Goal: Task Accomplishment & Management: Manage account settings

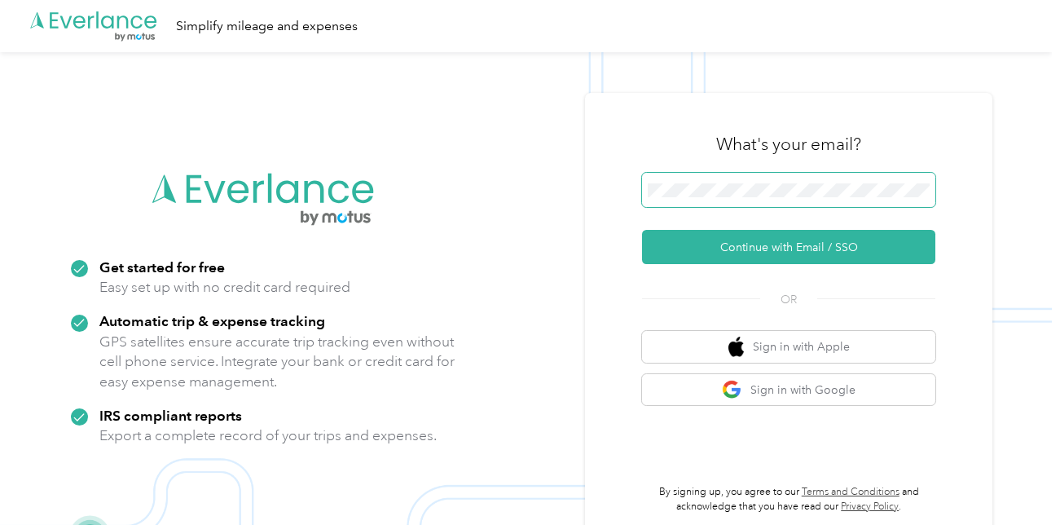
click at [723, 181] on span at bounding box center [788, 190] width 293 height 34
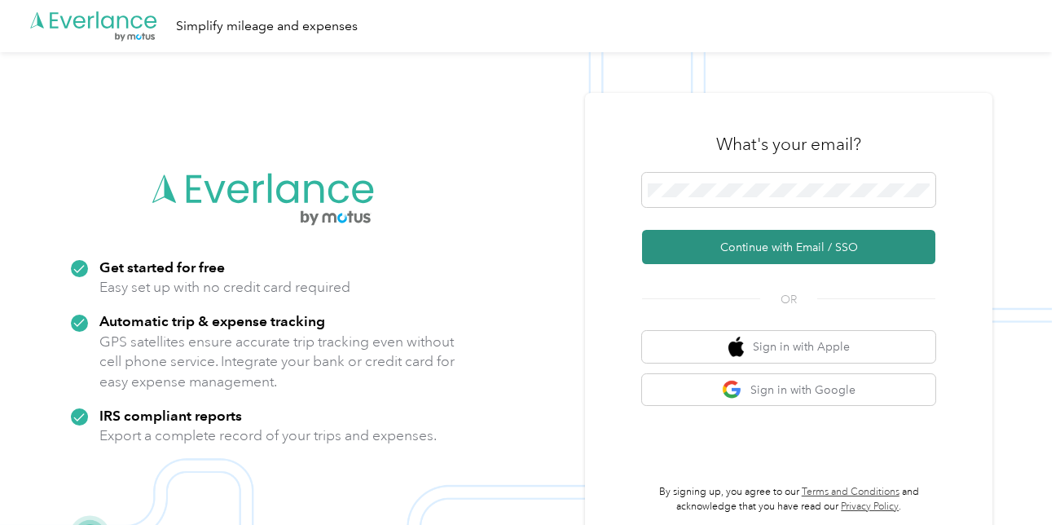
click at [748, 244] on button "Continue with Email / SSO" at bounding box center [788, 247] width 293 height 34
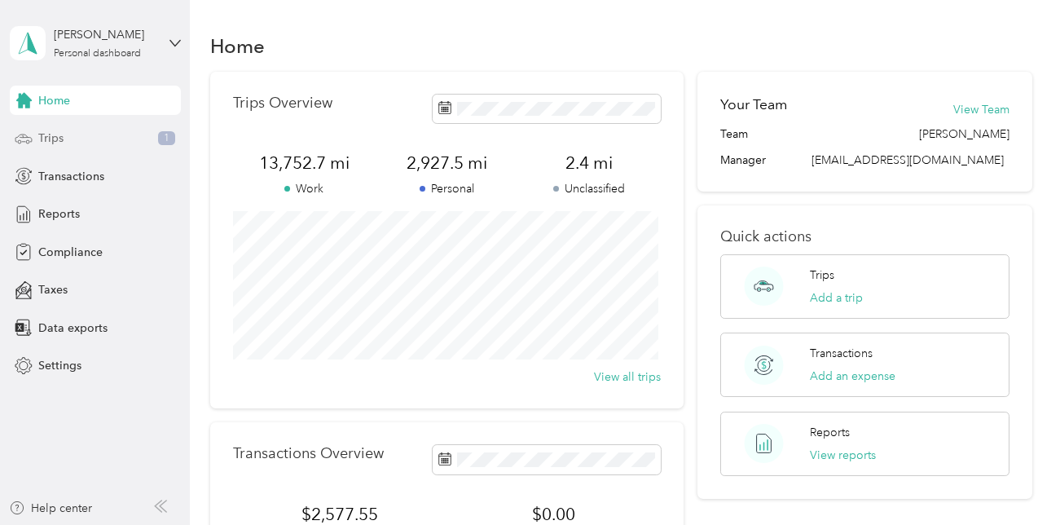
click at [29, 133] on icon at bounding box center [24, 139] width 18 height 18
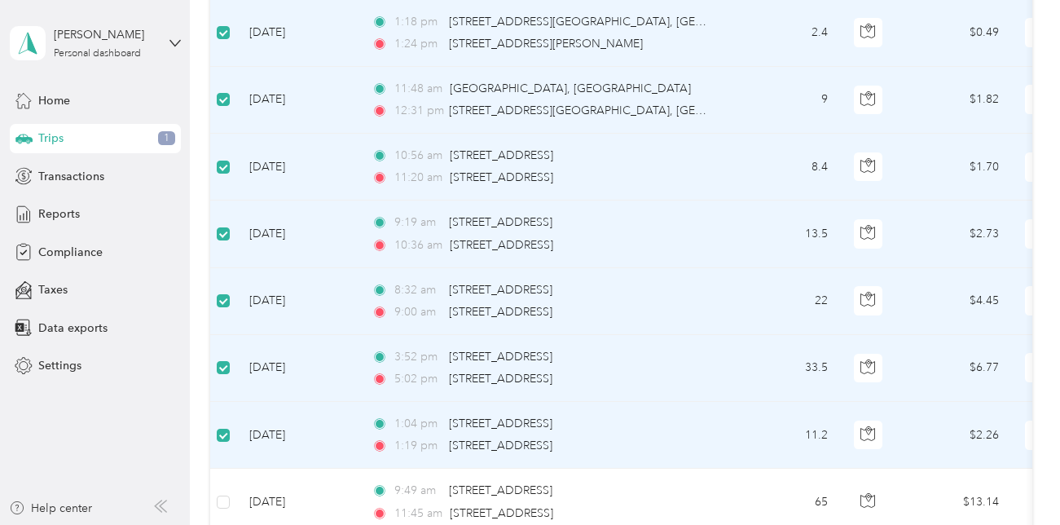
scroll to position [489, 0]
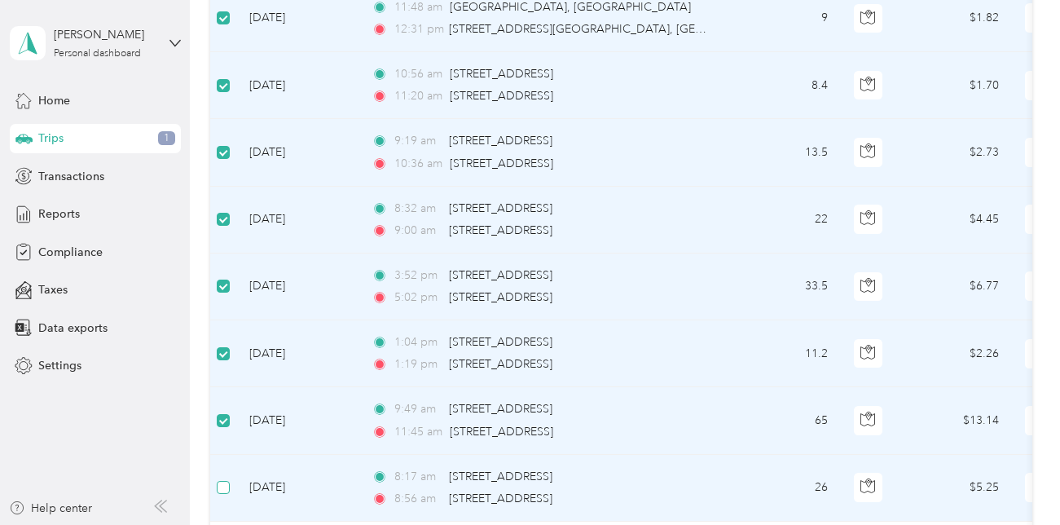
click at [222, 481] on label at bounding box center [223, 487] width 13 height 18
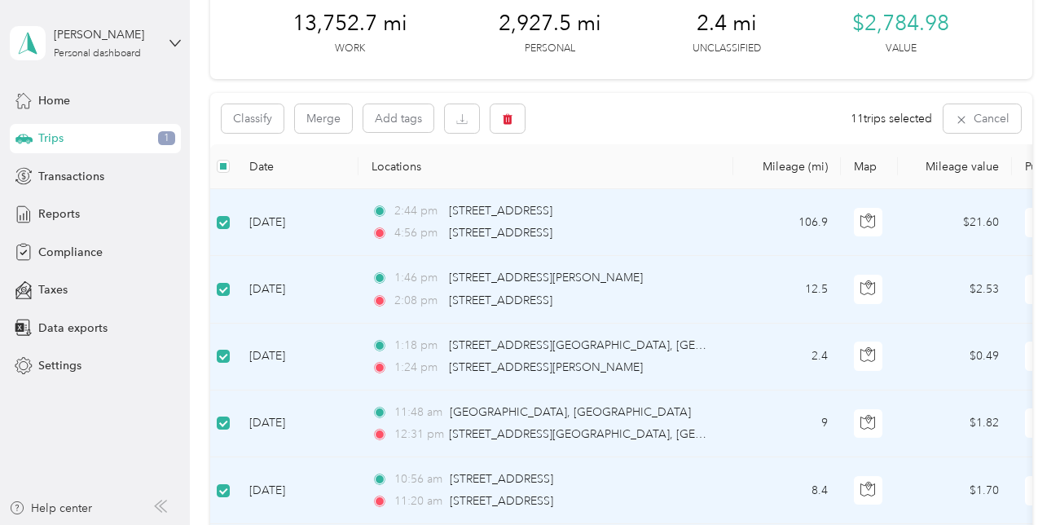
scroll to position [0, 0]
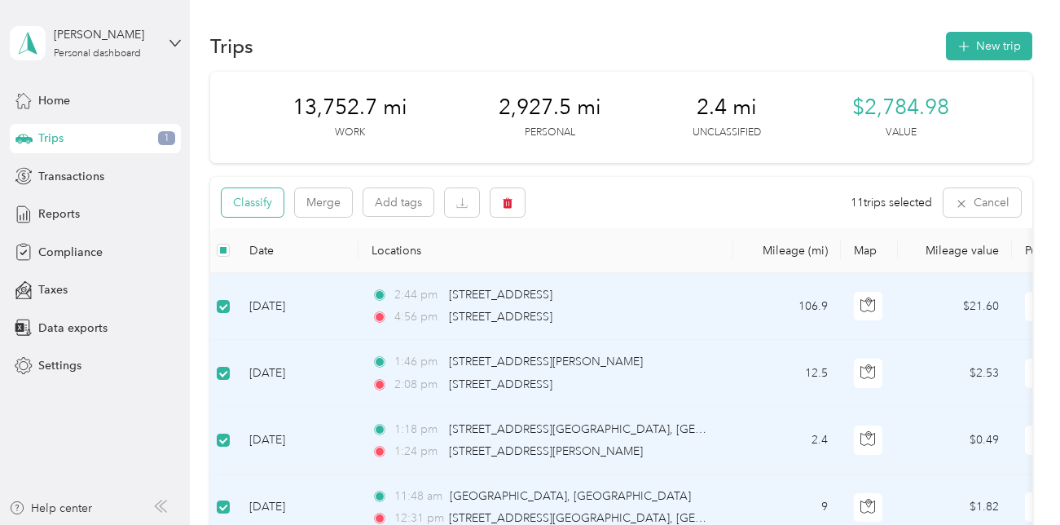
click at [279, 203] on button "Classify" at bounding box center [253, 202] width 62 height 29
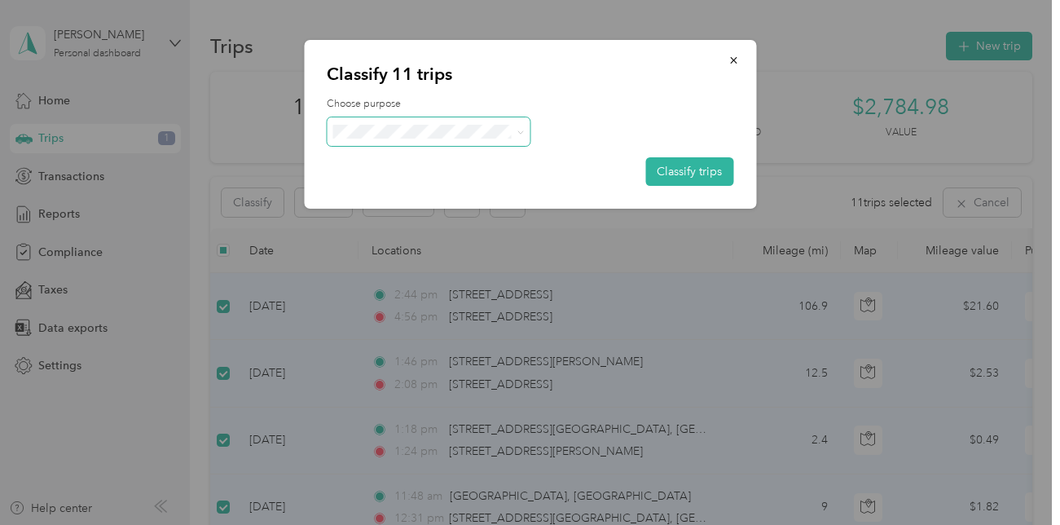
click at [521, 130] on icon at bounding box center [520, 132] width 7 height 7
click at [499, 165] on span "Community Coffee" at bounding box center [443, 161] width 152 height 17
click at [693, 171] on button "Classify trips" at bounding box center [689, 171] width 88 height 29
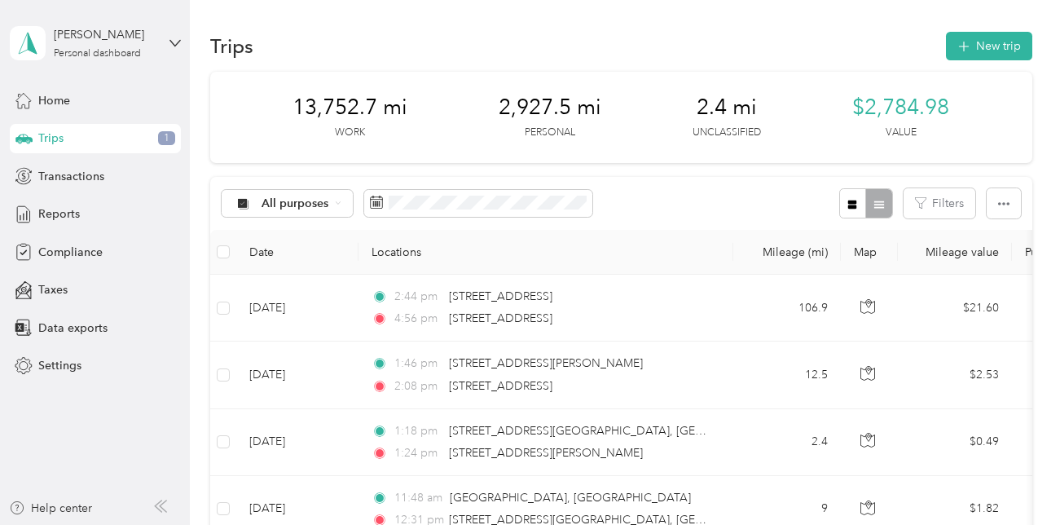
click at [720, 108] on span "2.4 mi" at bounding box center [727, 108] width 60 height 26
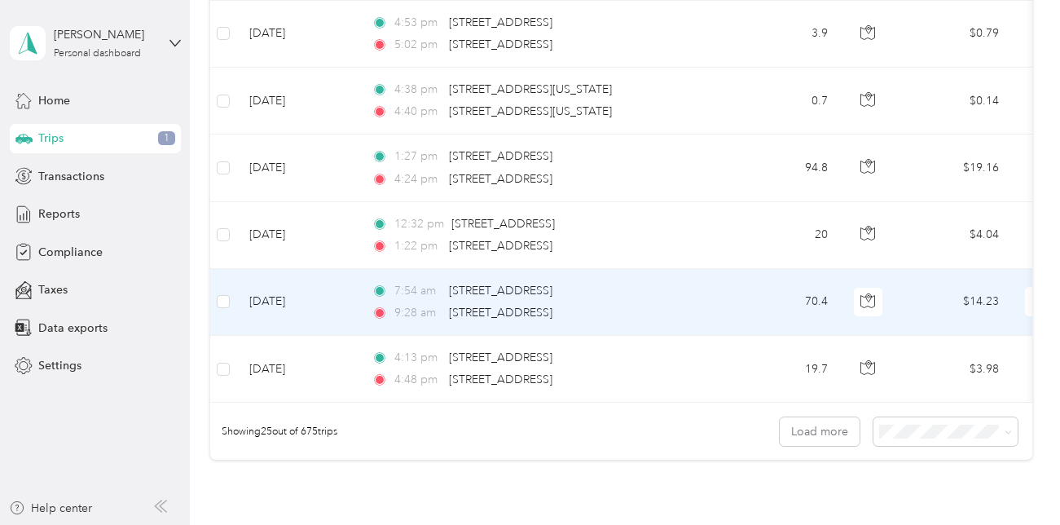
scroll to position [1548, 0]
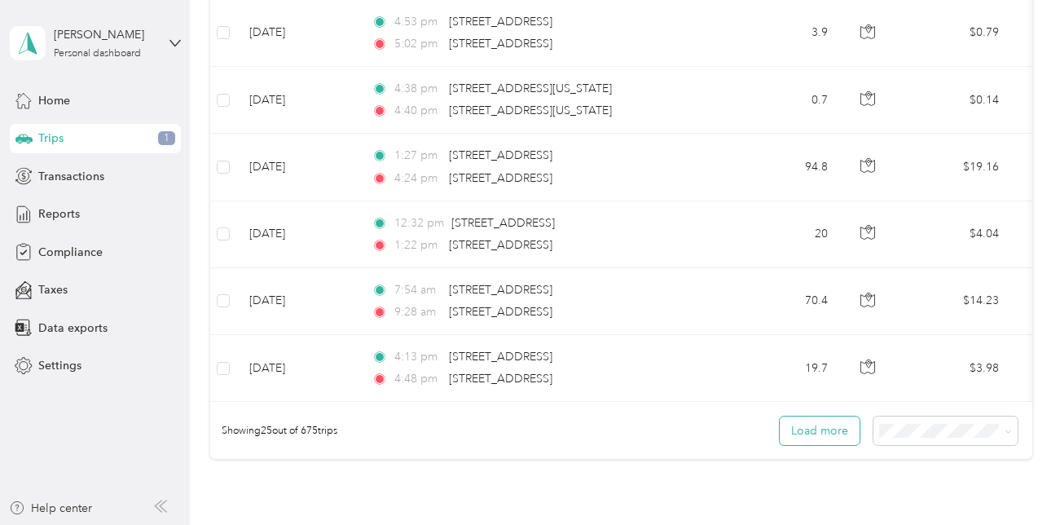
click at [811, 445] on button "Load more" at bounding box center [820, 430] width 80 height 29
click at [850, 439] on button "Load more" at bounding box center [820, 430] width 80 height 29
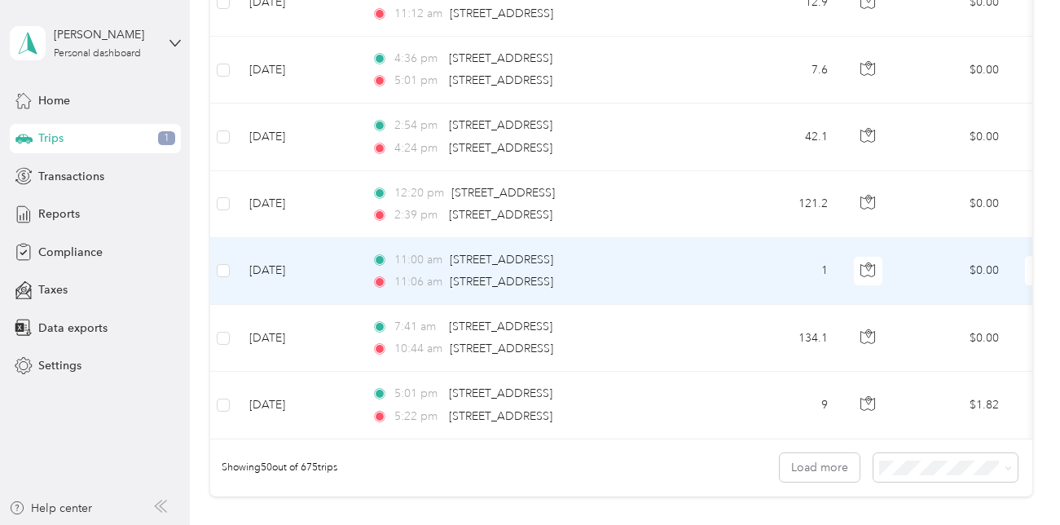
scroll to position [3268, 0]
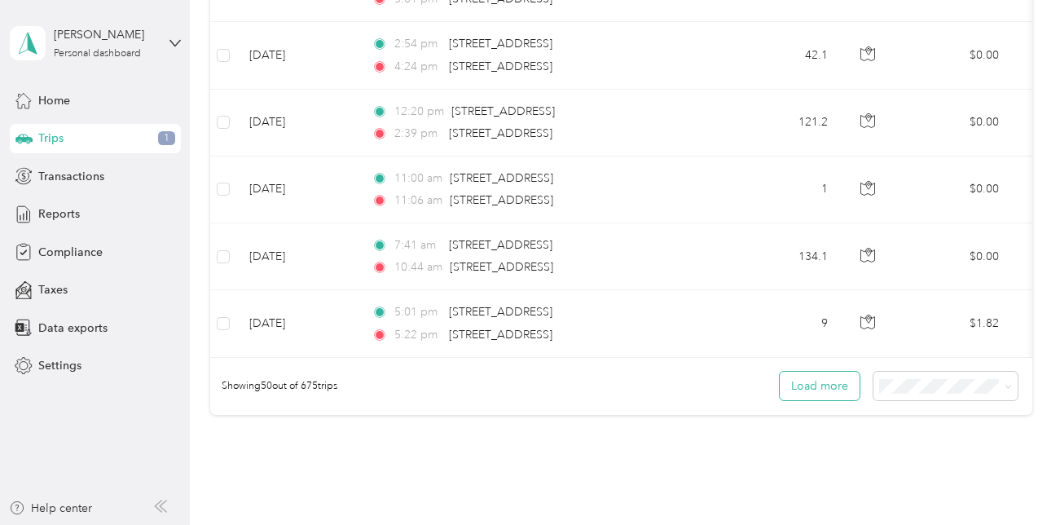
click at [813, 394] on button "Load more" at bounding box center [820, 386] width 80 height 29
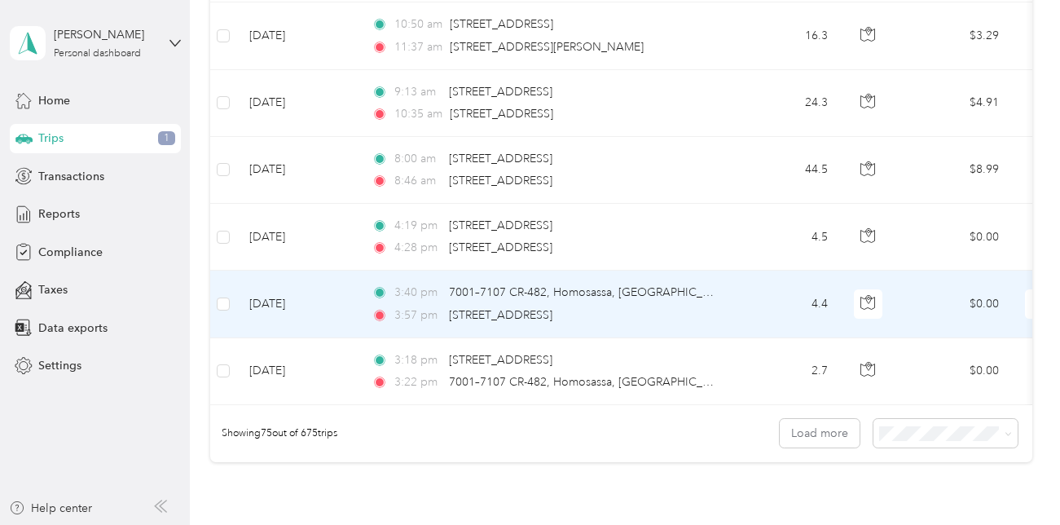
scroll to position [4979, 0]
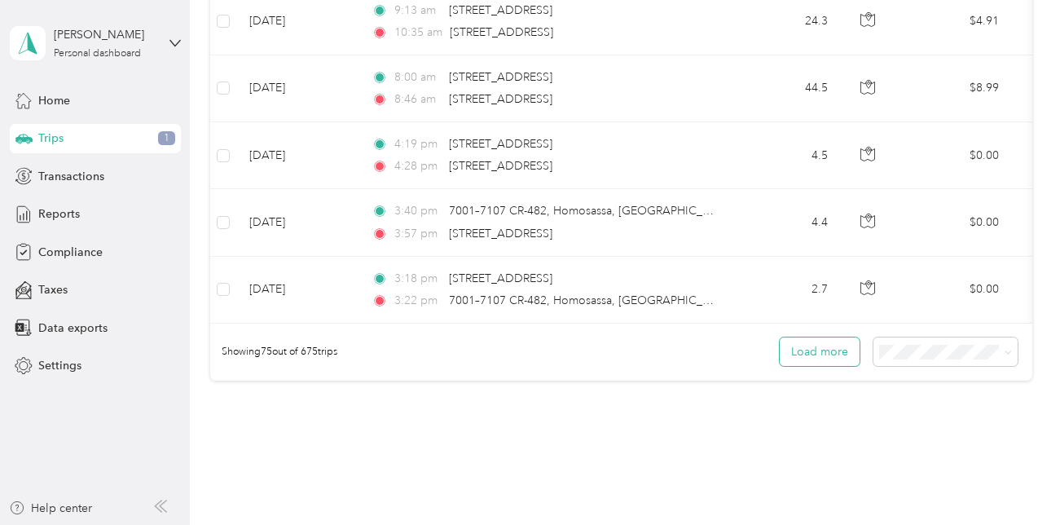
click at [816, 366] on button "Load more" at bounding box center [820, 351] width 80 height 29
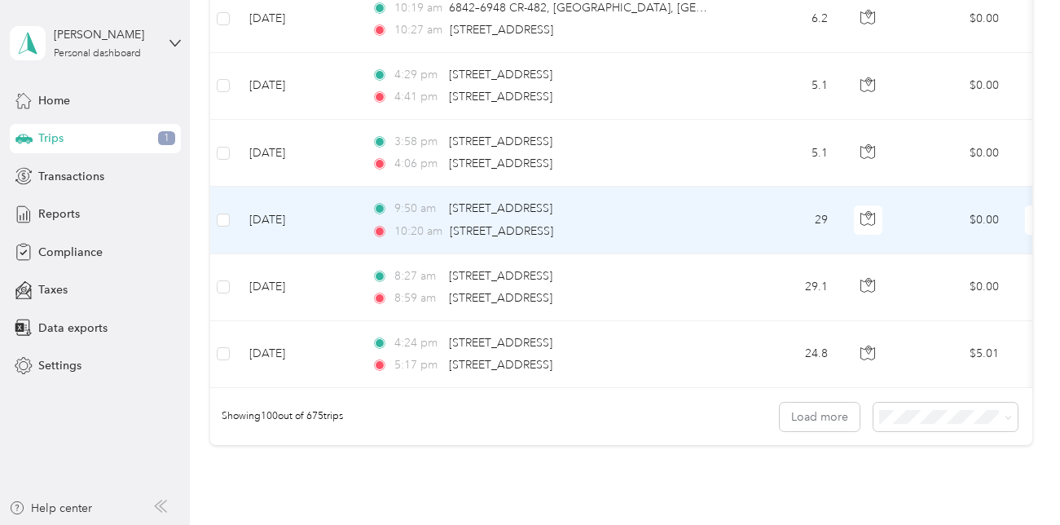
scroll to position [6608, 0]
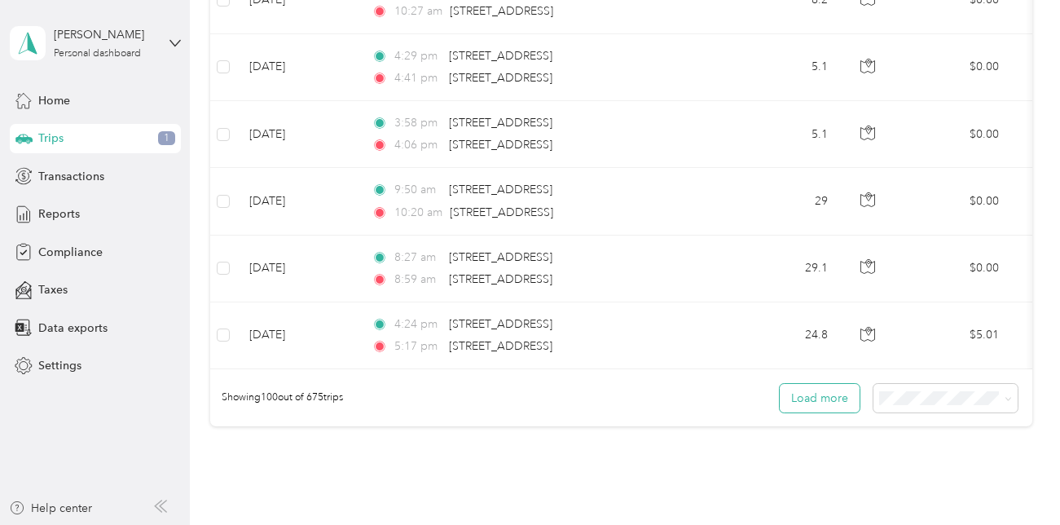
click at [823, 412] on button "Load more" at bounding box center [820, 398] width 80 height 29
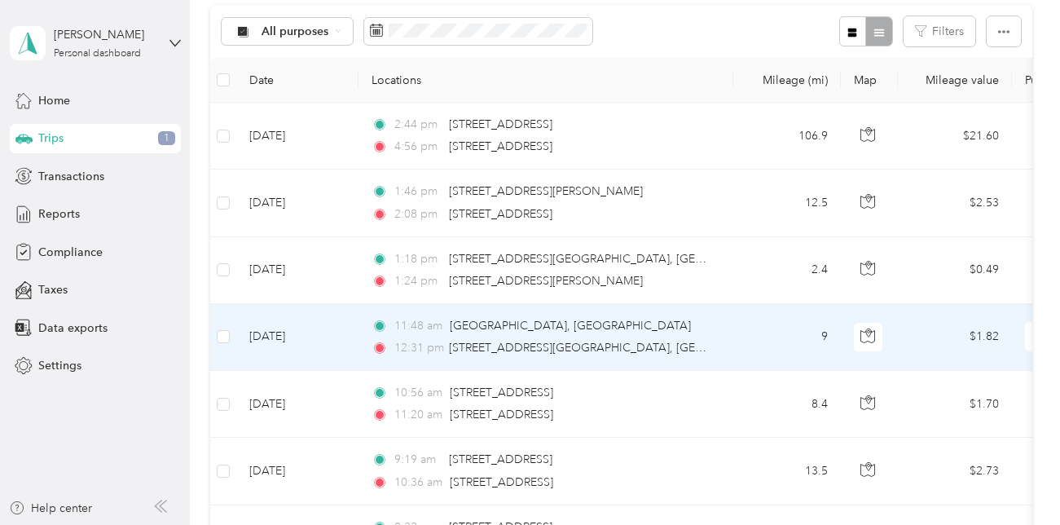
scroll to position [90, 0]
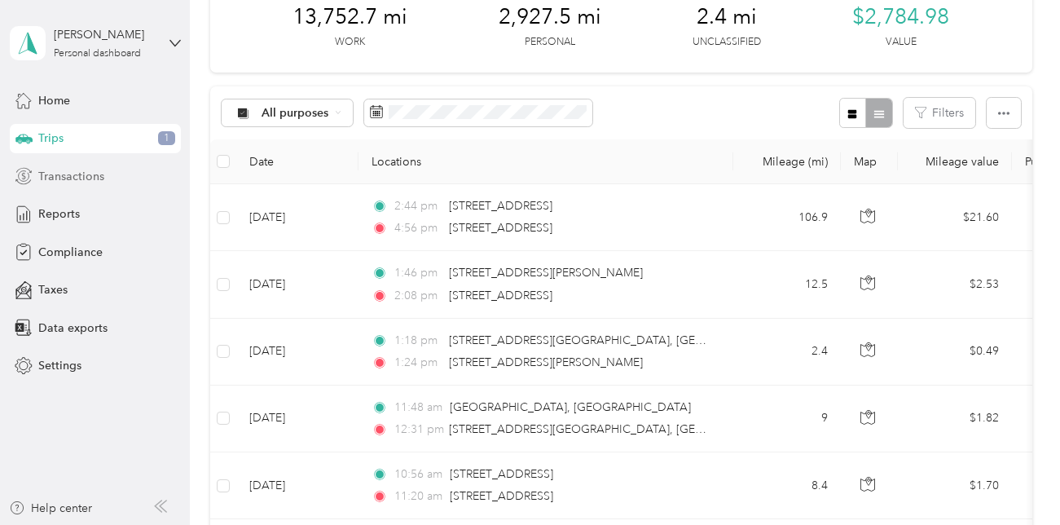
click at [87, 183] on span "Transactions" at bounding box center [71, 176] width 66 height 17
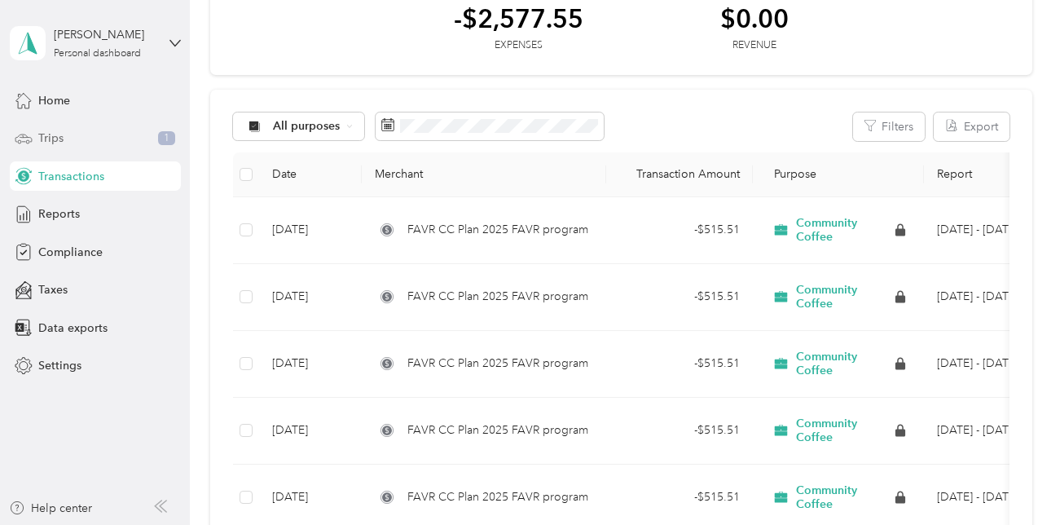
click at [28, 138] on icon at bounding box center [24, 139] width 18 height 18
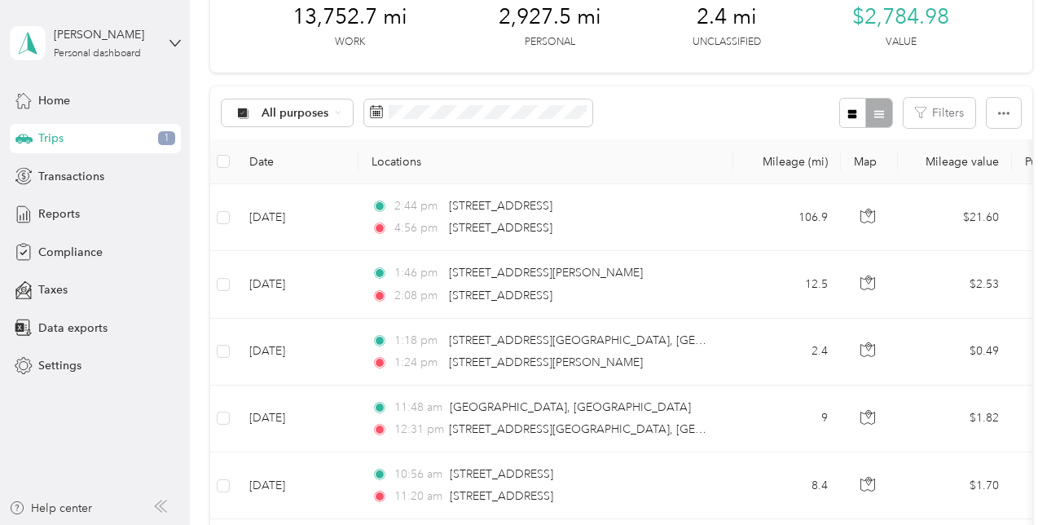
click at [875, 113] on div at bounding box center [865, 113] width 53 height 30
click at [1009, 117] on button "button" at bounding box center [1004, 113] width 34 height 30
click at [338, 112] on icon at bounding box center [338, 112] width 7 height 7
click at [318, 167] on span "Unclassified" at bounding box center [312, 170] width 101 height 17
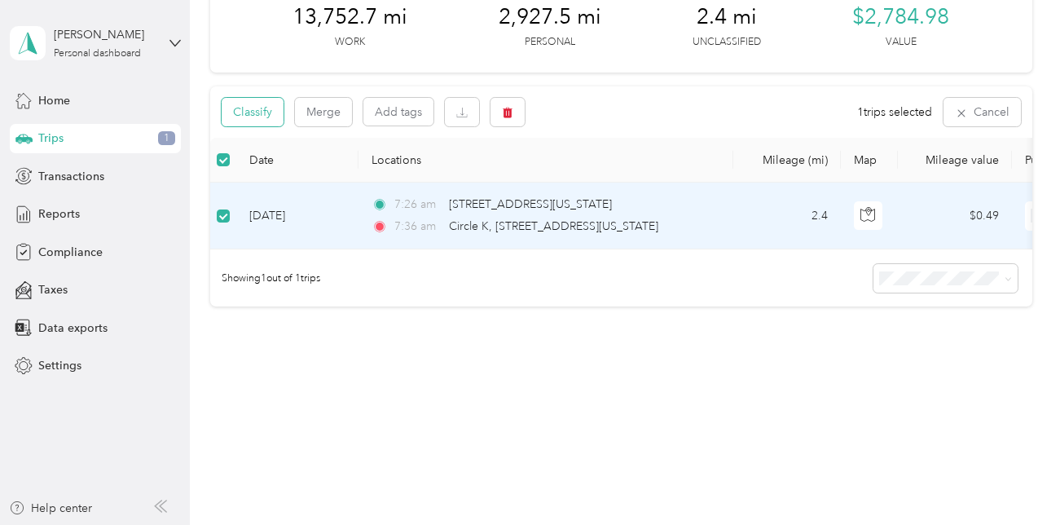
click at [262, 116] on button "Classify" at bounding box center [253, 112] width 62 height 29
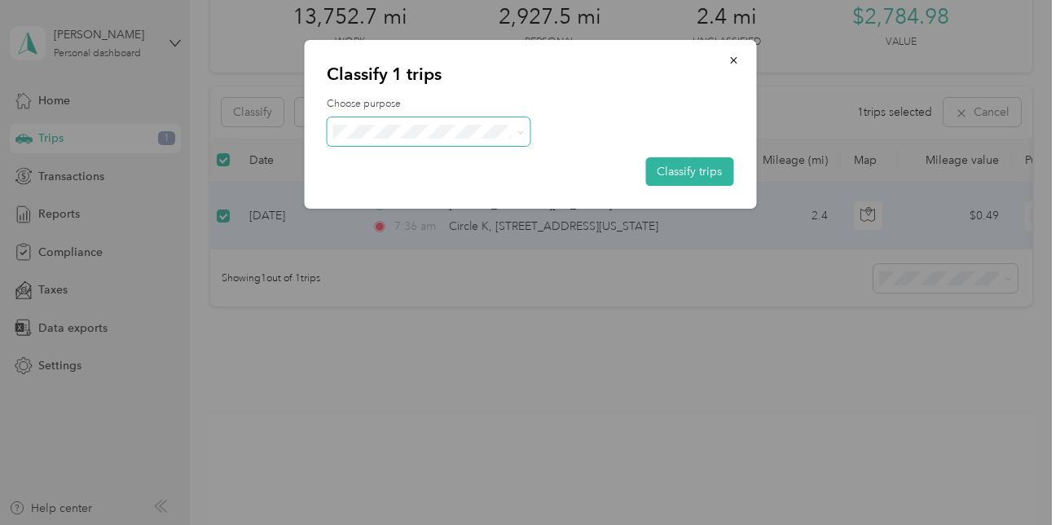
click at [523, 130] on icon at bounding box center [520, 132] width 7 height 7
click at [458, 195] on li "Personal" at bounding box center [429, 190] width 204 height 29
click at [690, 172] on button "Classify trips" at bounding box center [689, 171] width 88 height 29
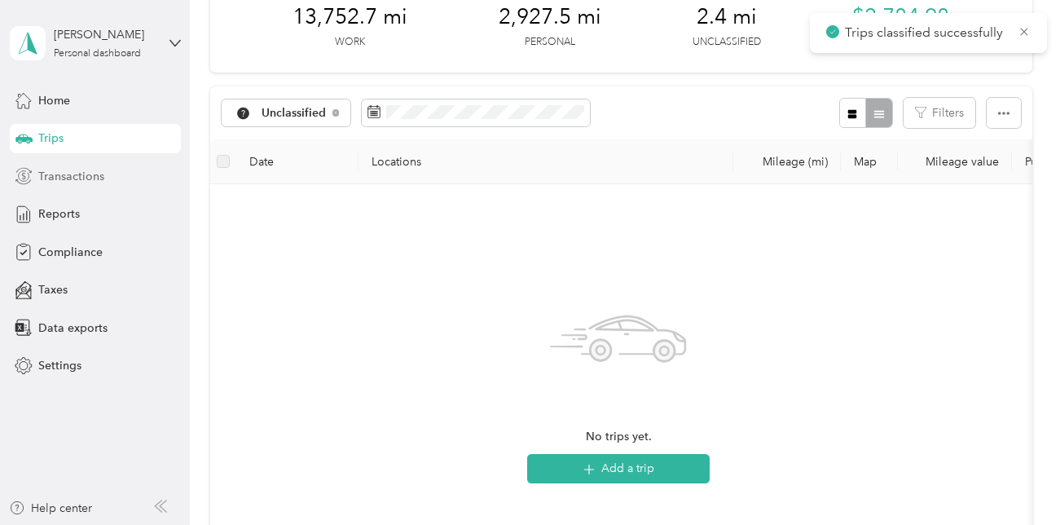
click at [77, 183] on span "Transactions" at bounding box center [71, 176] width 66 height 17
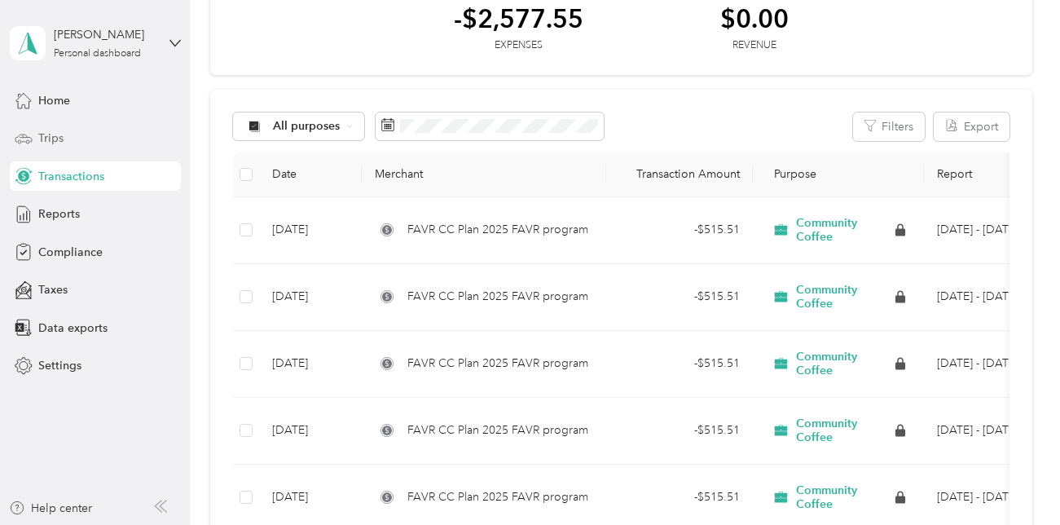
click at [60, 136] on span "Trips" at bounding box center [50, 138] width 25 height 17
